Goal: Find specific page/section: Find specific page/section

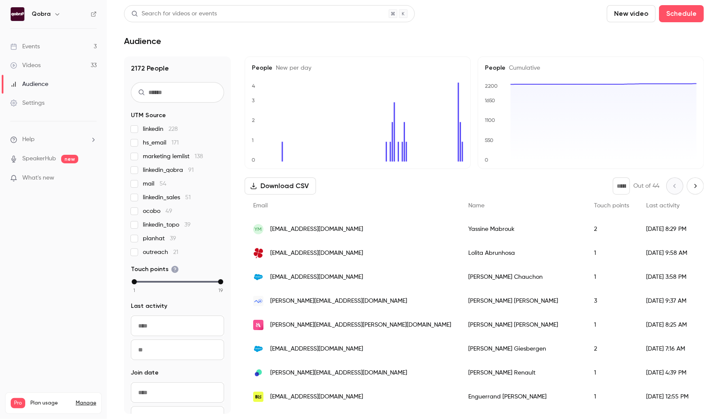
click at [62, 46] on link "Events 3" at bounding box center [53, 46] width 107 height 19
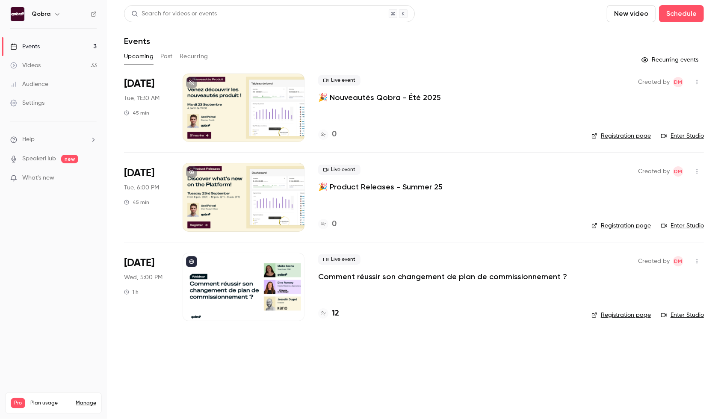
click at [337, 311] on h4 "12" at bounding box center [335, 314] width 7 height 12
